Goal: Book appointment/travel/reservation

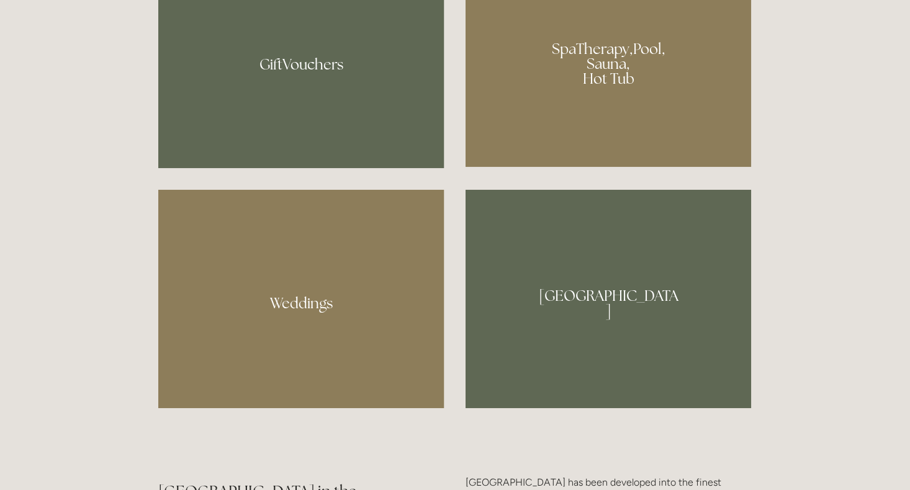
scroll to position [1070, 0]
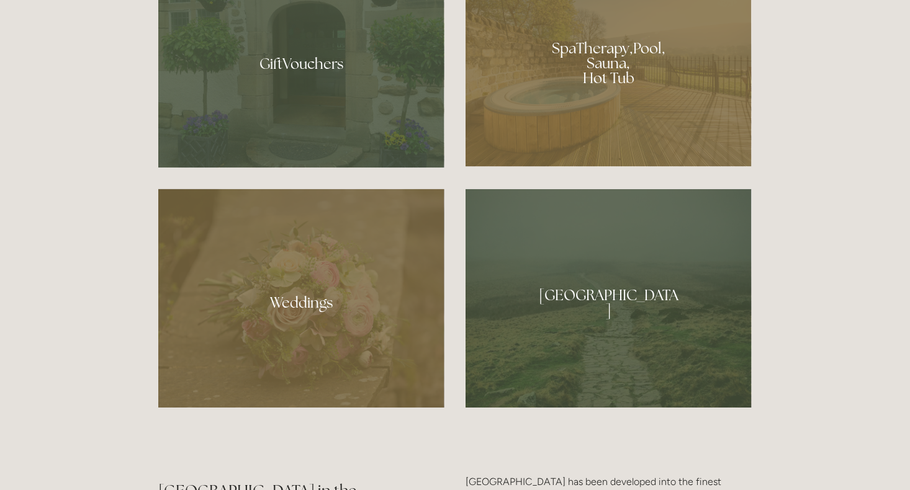
click at [612, 66] on div at bounding box center [609, 59] width 286 height 215
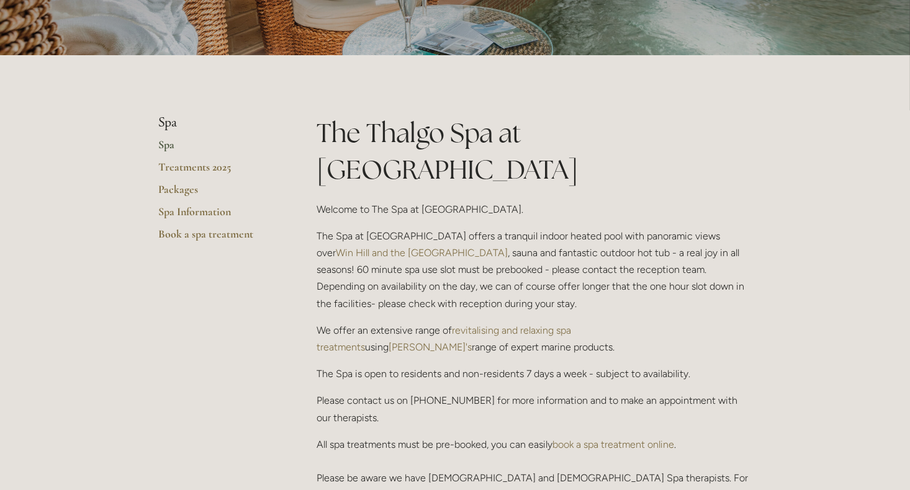
scroll to position [233, 0]
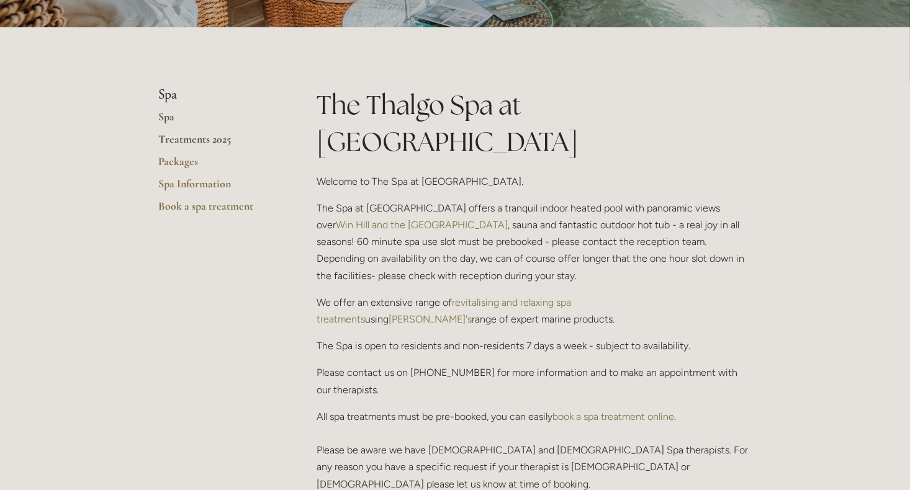
click at [182, 141] on link "Treatments 2025" at bounding box center [217, 143] width 119 height 22
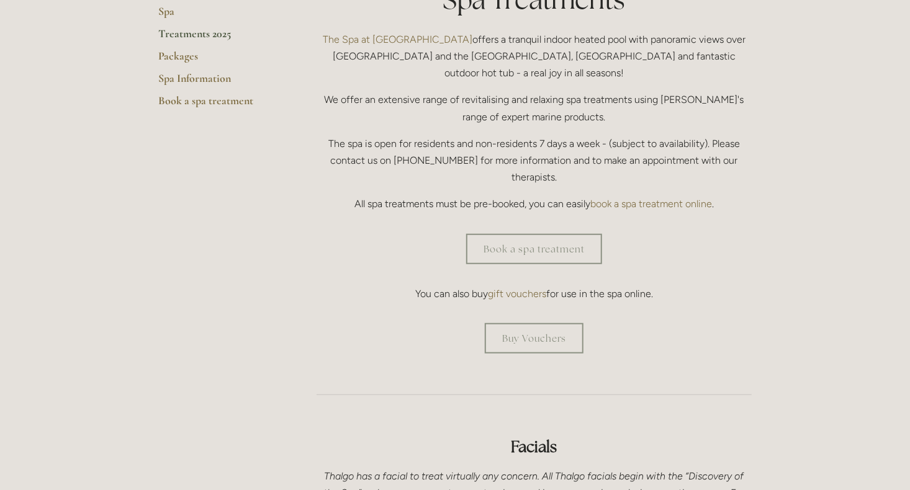
scroll to position [340, 0]
click at [540, 233] on link "Book a spa treatment" at bounding box center [534, 248] width 136 height 30
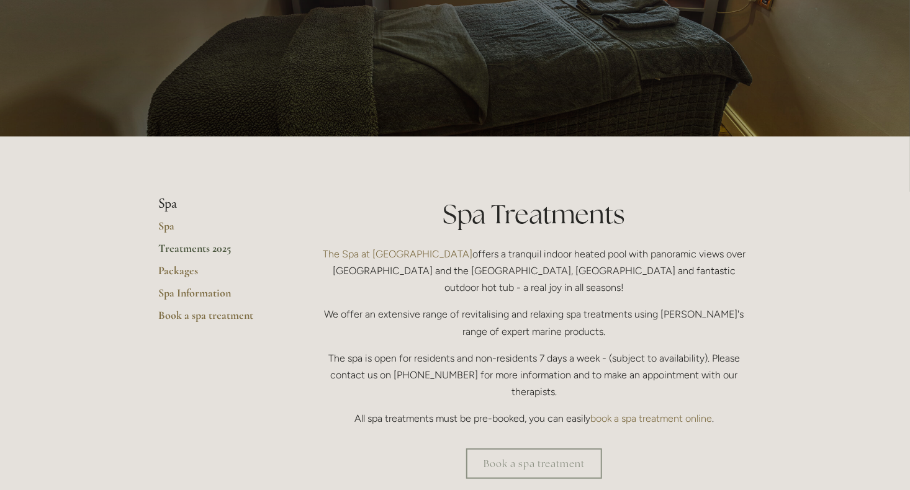
scroll to position [89, 0]
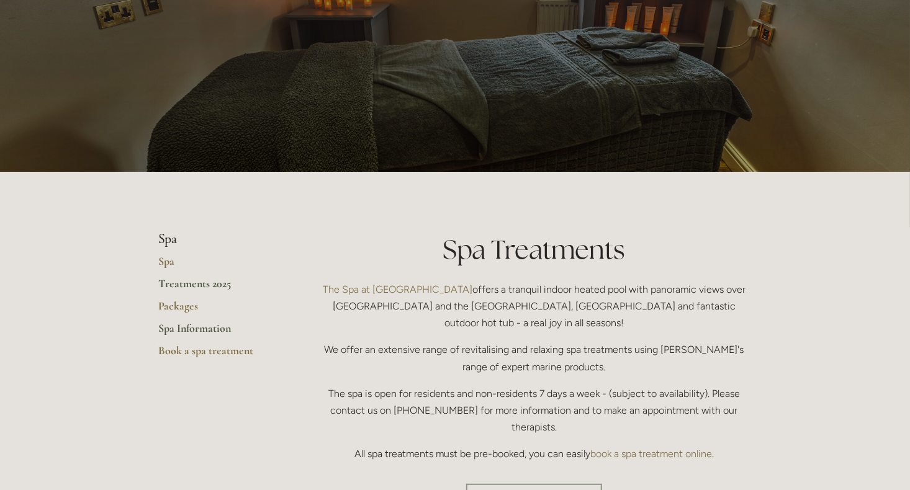
click at [197, 322] on link "Spa Information" at bounding box center [217, 333] width 119 height 22
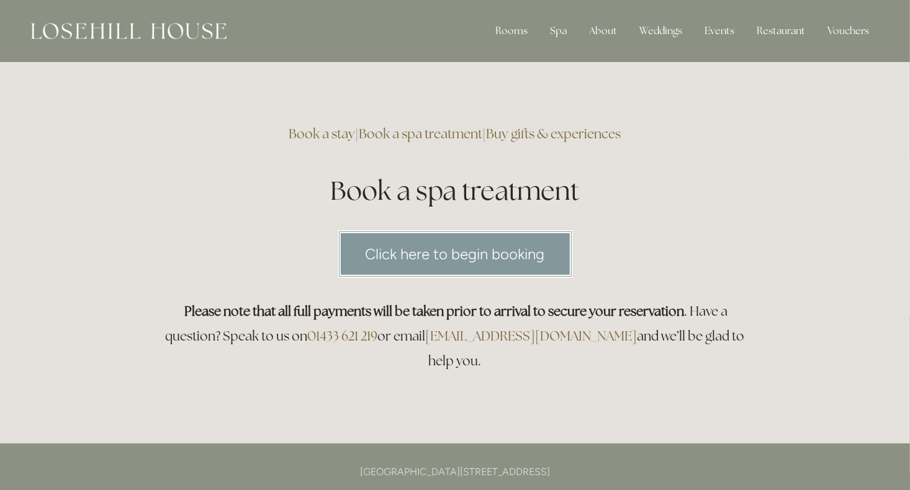
click at [469, 253] on link "Click here to begin booking" at bounding box center [455, 254] width 235 height 48
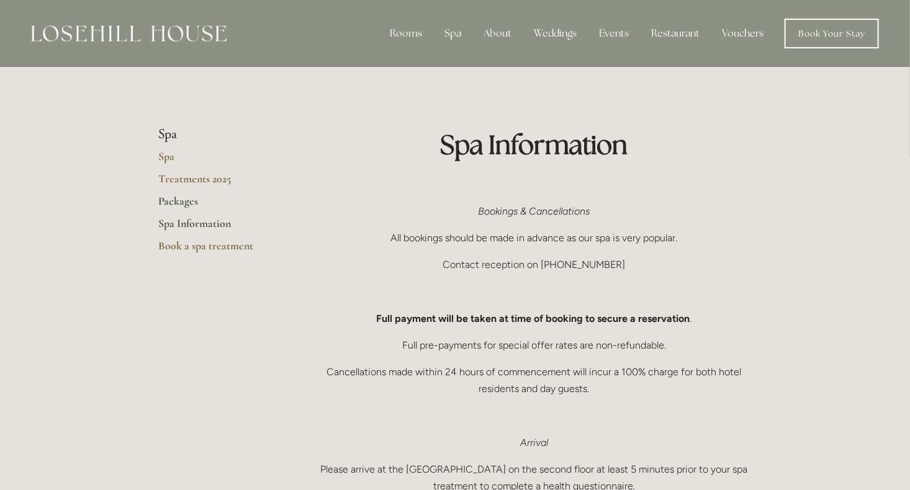
click at [175, 198] on link "Packages" at bounding box center [217, 205] width 119 height 22
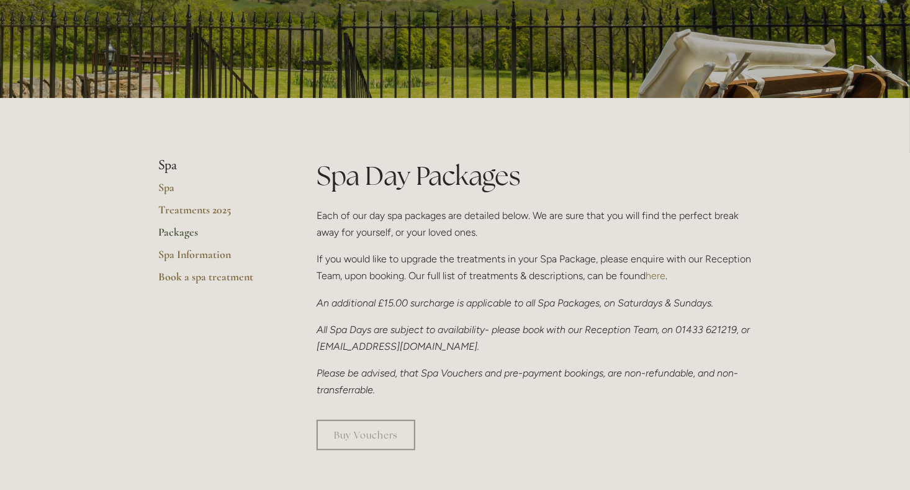
scroll to position [161, 0]
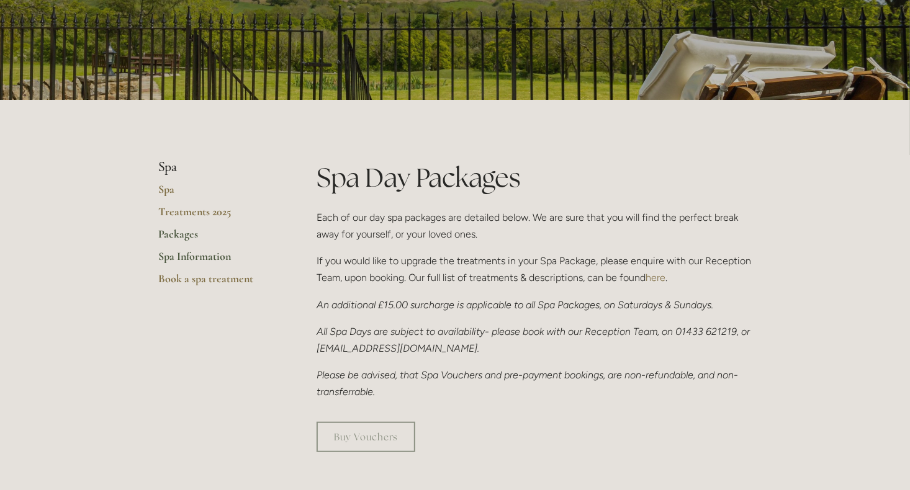
click at [190, 253] on link "Spa Information" at bounding box center [217, 261] width 119 height 22
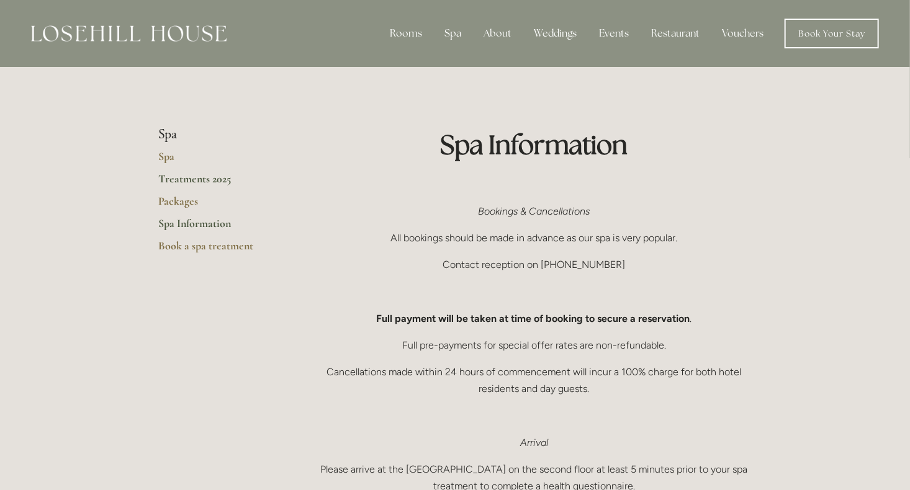
click at [207, 180] on link "Treatments 2025" at bounding box center [217, 183] width 119 height 22
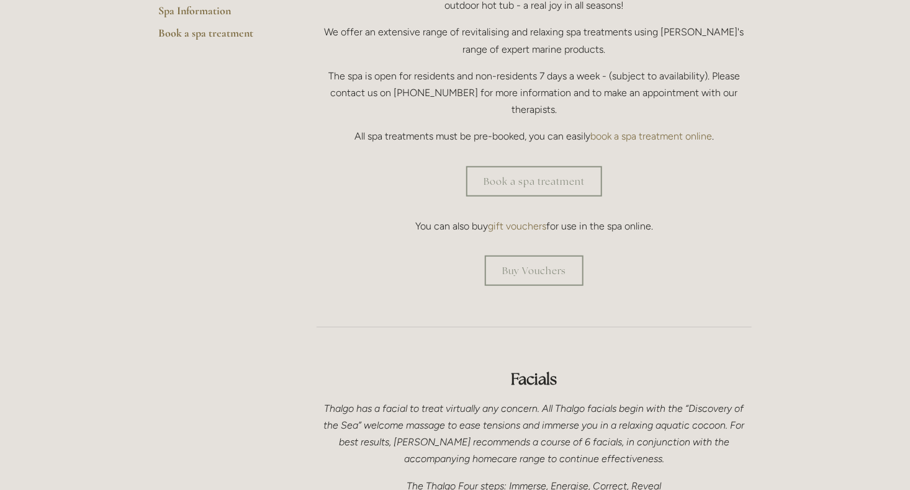
scroll to position [379, 0]
